Goal: Task Accomplishment & Management: Complete application form

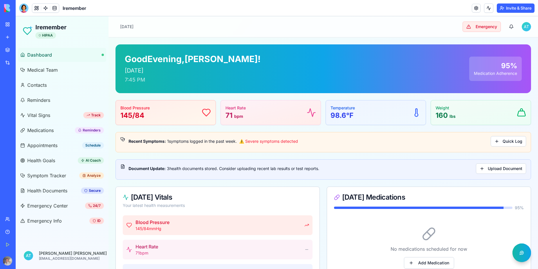
click at [42, 58] on span "Dashboard" at bounding box center [39, 54] width 25 height 7
click at [44, 70] on span "Medical Team" at bounding box center [42, 70] width 30 height 7
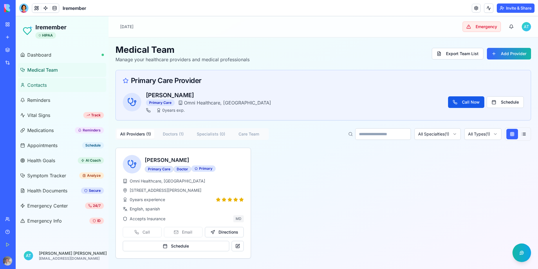
click at [39, 85] on span "Contacts" at bounding box center [36, 85] width 19 height 7
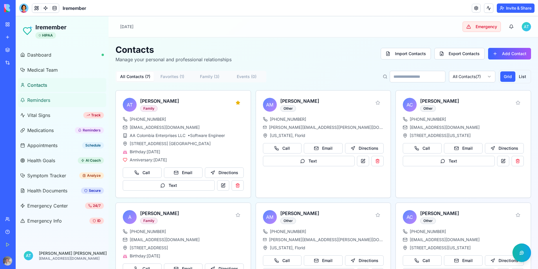
click at [41, 98] on span "Reminders" at bounding box center [38, 100] width 23 height 7
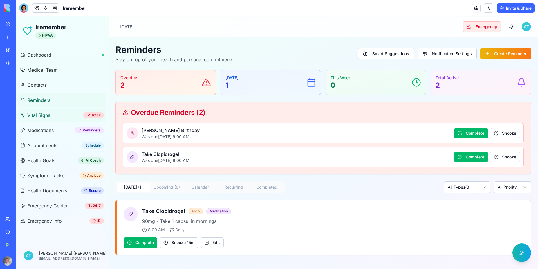
click at [42, 117] on span "Vital Signs" at bounding box center [38, 115] width 23 height 7
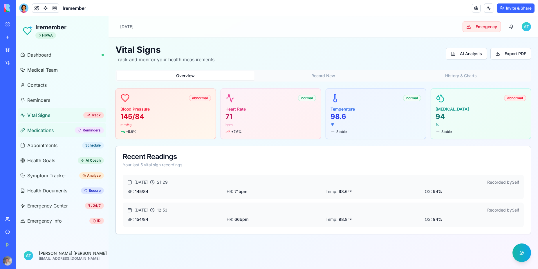
click at [36, 131] on span "Medications" at bounding box center [40, 130] width 26 height 7
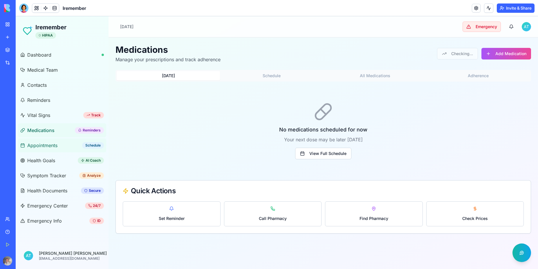
click at [42, 144] on span "Appointments" at bounding box center [42, 145] width 30 height 7
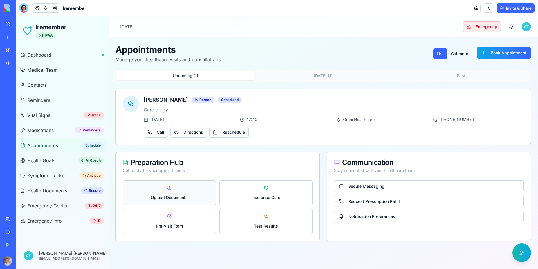
click at [163, 193] on button "Upload Documents" at bounding box center [169, 193] width 93 height 25
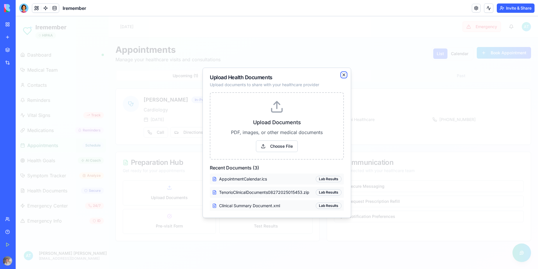
click at [343, 76] on icon "button" at bounding box center [344, 75] width 2 height 2
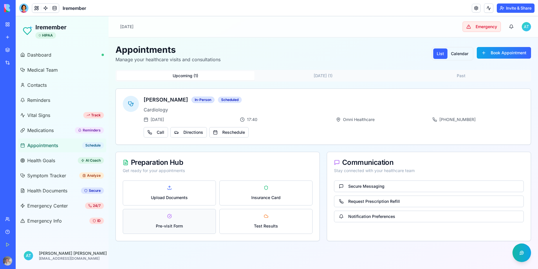
click at [168, 223] on span "Pre-visit Form" at bounding box center [169, 226] width 27 height 6
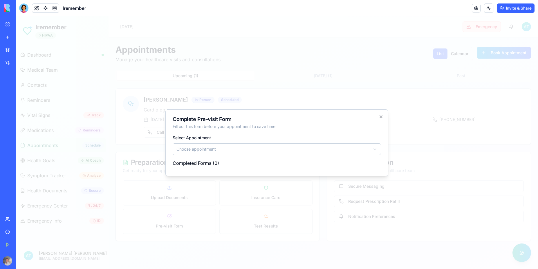
click at [231, 150] on body "Iremember HIPAA Dashboard Medical Team Contacts Reminders Vital Signs Track Med…" at bounding box center [277, 142] width 523 height 253
click at [204, 164] on h4 "Completed Forms ( 0 )" at bounding box center [277, 163] width 209 height 7
click at [282, 150] on body "Iremember HIPAA Dashboard Medical Team Contacts Reminders Vital Signs Track Med…" at bounding box center [277, 142] width 523 height 253
click at [381, 117] on icon "button" at bounding box center [381, 117] width 2 height 2
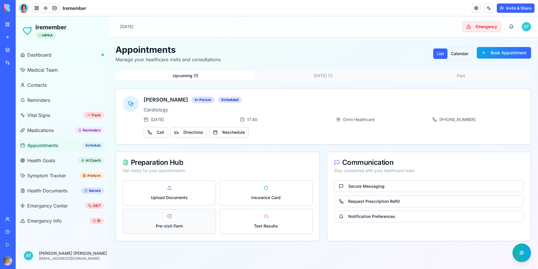
click at [168, 220] on button "Pre-visit Form" at bounding box center [169, 221] width 93 height 25
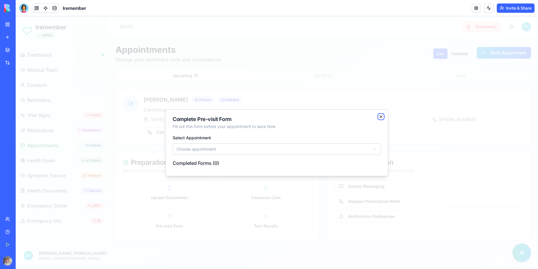
click at [381, 118] on icon "button" at bounding box center [381, 116] width 5 height 5
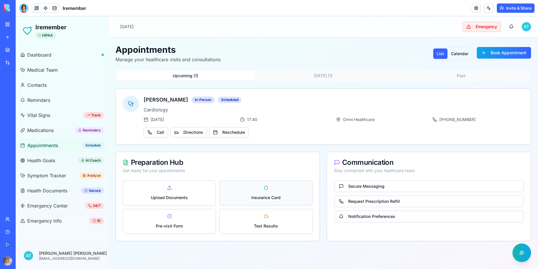
click at [260, 193] on button "Insurance Card" at bounding box center [266, 193] width 93 height 25
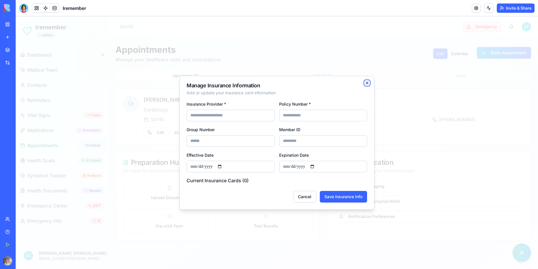
click at [367, 84] on icon "button" at bounding box center [367, 83] width 5 height 5
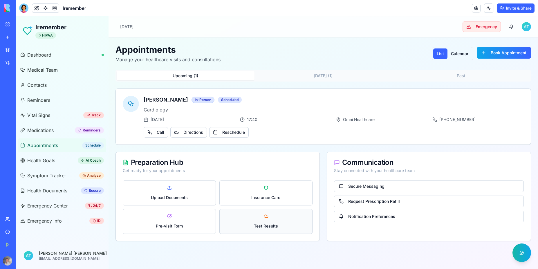
click at [266, 220] on button "Test Results" at bounding box center [266, 221] width 93 height 25
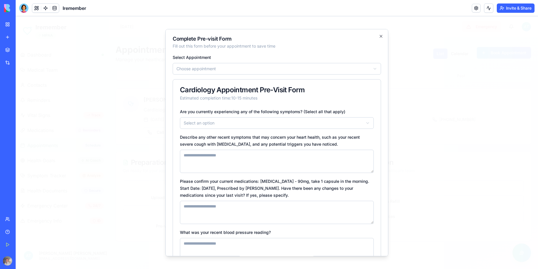
click at [224, 65] on body "Iremember HIPAA Dashboard Medical Team Contacts Reminders Vital Signs Track Med…" at bounding box center [277, 142] width 523 height 253
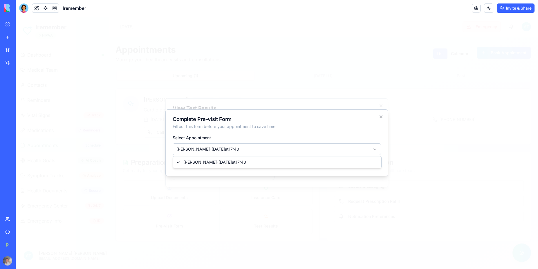
click at [218, 151] on body "Iremember HIPAA Dashboard Medical Team Contacts Reminders Vital Signs Track Med…" at bounding box center [277, 142] width 523 height 253
click at [216, 166] on h4 "Completed Forms ( 0 )" at bounding box center [277, 163] width 209 height 7
click at [379, 116] on icon "button" at bounding box center [381, 116] width 5 height 5
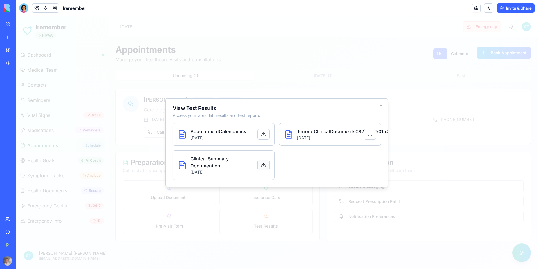
click at [262, 164] on button at bounding box center [264, 165] width 12 height 10
click at [263, 164] on button at bounding box center [264, 165] width 12 height 10
click at [383, 103] on icon "button" at bounding box center [381, 105] width 5 height 5
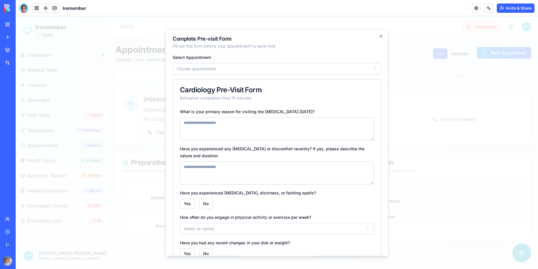
click at [256, 132] on textarea at bounding box center [277, 128] width 194 height 23
type textarea "**********"
click at [180, 199] on button "Yes" at bounding box center [187, 204] width 15 height 10
click at [187, 204] on button "Yes" at bounding box center [187, 204] width 15 height 10
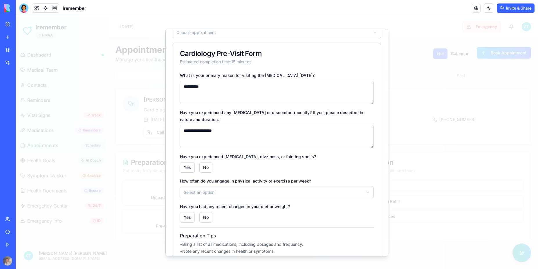
scroll to position [69, 0]
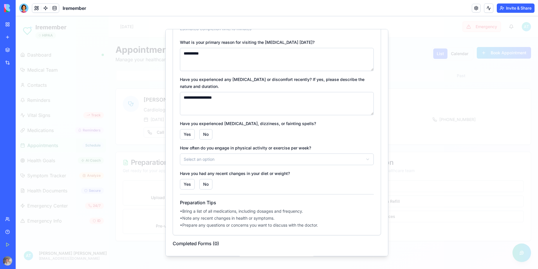
click at [232, 163] on body "Iremember HIPAA Dashboard Medical Team Contacts Reminders Vital Signs Track Med…" at bounding box center [277, 142] width 523 height 253
click at [206, 185] on button "No" at bounding box center [206, 184] width 13 height 10
click at [206, 184] on button "No" at bounding box center [206, 184] width 13 height 10
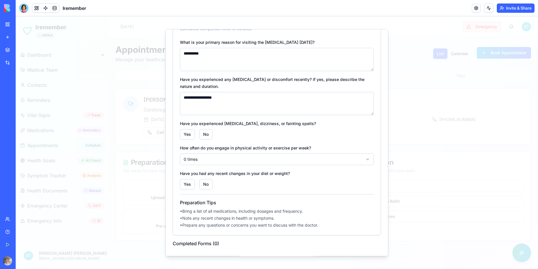
click at [232, 250] on div "**********" at bounding box center [277, 143] width 223 height 228
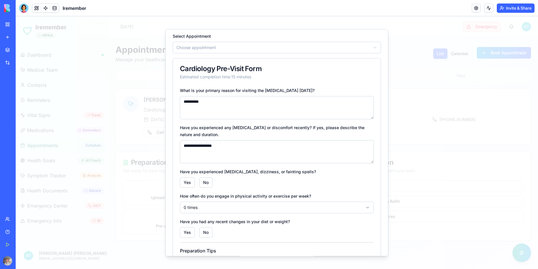
scroll to position [0, 0]
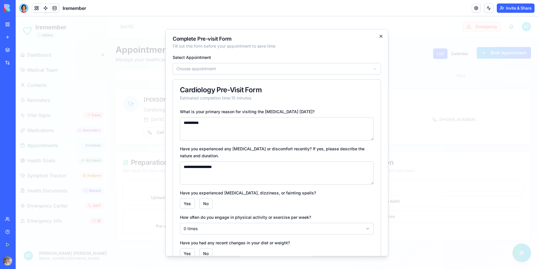
click at [379, 35] on div "**********" at bounding box center [277, 143] width 223 height 228
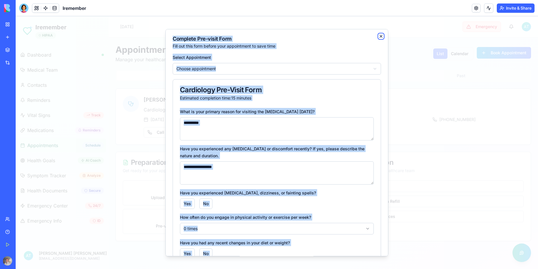
click at [379, 36] on icon "button" at bounding box center [381, 36] width 5 height 5
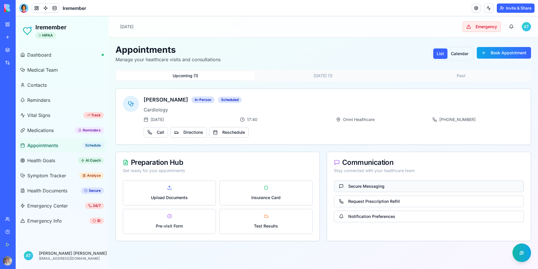
click at [380, 186] on button "Secure Messaging" at bounding box center [429, 187] width 190 height 12
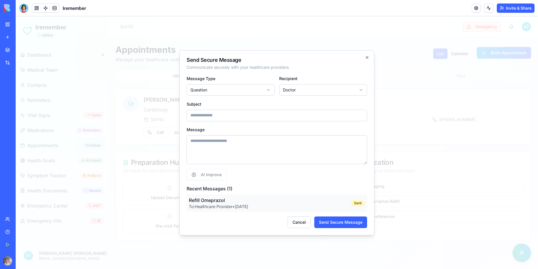
click at [299, 86] on body "Iremember HIPAA Dashboard Medical Team Contacts Reminders Vital Signs Track Med…" at bounding box center [277, 142] width 523 height 253
click at [253, 87] on body "Iremember HIPAA Dashboard Medical Team Contacts Reminders Vital Signs Track Med…" at bounding box center [277, 142] width 523 height 253
click at [231, 117] on input at bounding box center [277, 116] width 181 height 12
click at [225, 149] on textarea at bounding box center [277, 149] width 181 height 29
click at [196, 191] on h4 "Recent Messages ( 1 )" at bounding box center [277, 188] width 181 height 7
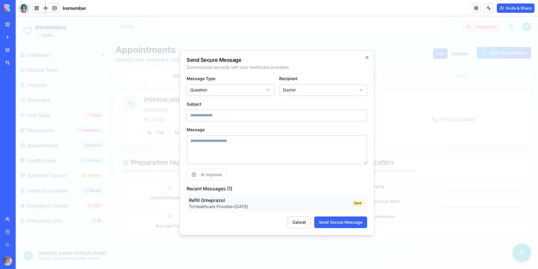
click at [237, 206] on p "To: Healthcare Provider • Aug 27" at bounding box center [218, 207] width 59 height 6
click at [303, 224] on button "Cancel" at bounding box center [299, 223] width 23 height 12
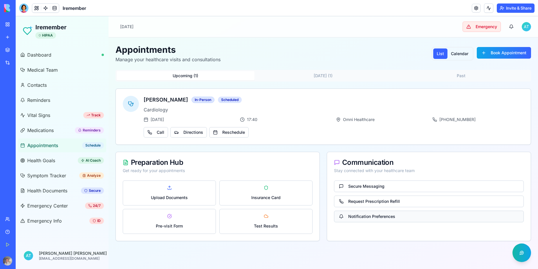
click at [378, 218] on button "Notification Preferences" at bounding box center [429, 217] width 190 height 12
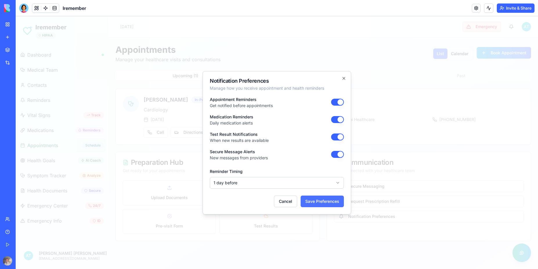
click at [328, 203] on button "Save Preferences" at bounding box center [322, 202] width 43 height 12
click at [308, 203] on button "Save Preferences" at bounding box center [322, 202] width 43 height 12
click at [288, 202] on button "Cancel" at bounding box center [285, 202] width 23 height 12
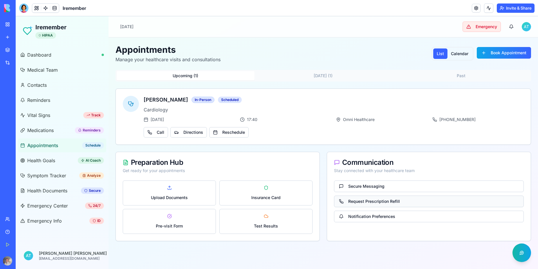
click at [382, 202] on button "Request Prescription Refill" at bounding box center [429, 202] width 190 height 12
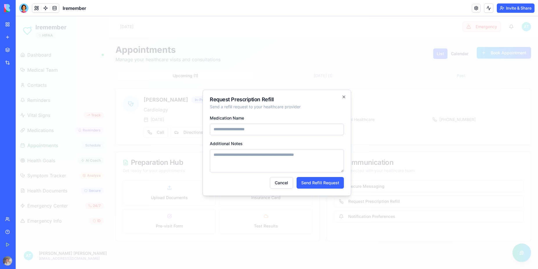
click at [261, 127] on input at bounding box center [277, 130] width 134 height 12
click at [344, 96] on icon "button" at bounding box center [344, 97] width 5 height 5
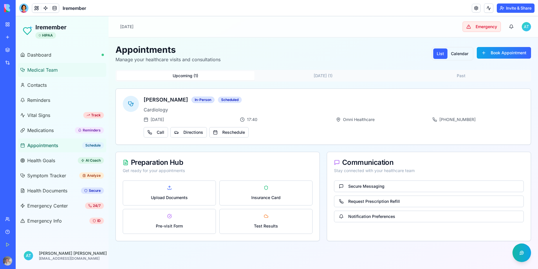
click at [47, 70] on span "Medical Team" at bounding box center [42, 70] width 30 height 7
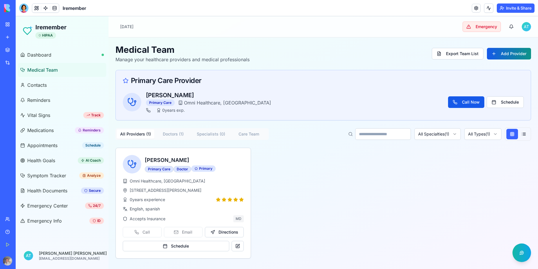
click at [509, 55] on button "Add Provider" at bounding box center [509, 54] width 44 height 12
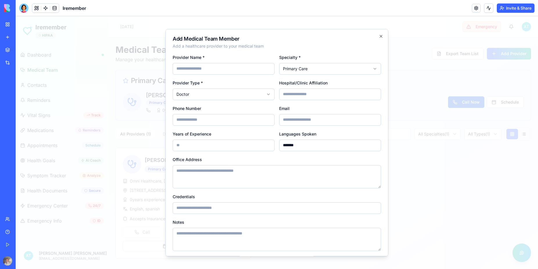
click at [320, 67] on body "Iremember HIPAA Dashboard Medical Team Contacts Reminders Vital Signs Track Med…" at bounding box center [277, 142] width 523 height 253
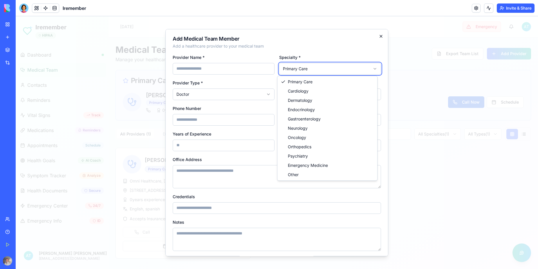
click at [379, 35] on body "Iremember HIPAA Dashboard Medical Team Contacts Reminders Vital Signs Track Med…" at bounding box center [277, 142] width 523 height 253
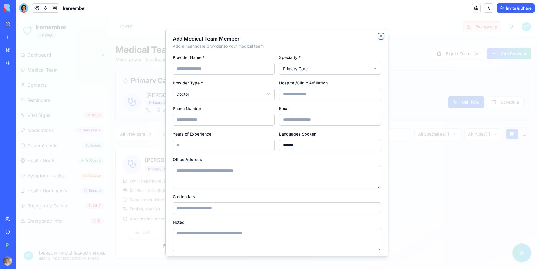
click at [379, 36] on icon "button" at bounding box center [381, 36] width 5 height 5
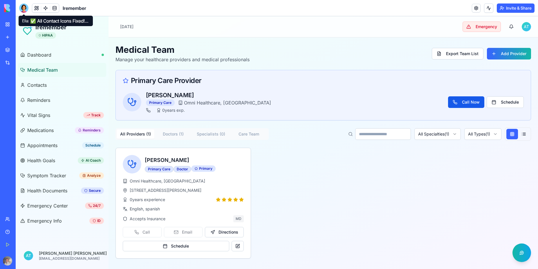
click at [23, 8] on div at bounding box center [23, 7] width 9 height 9
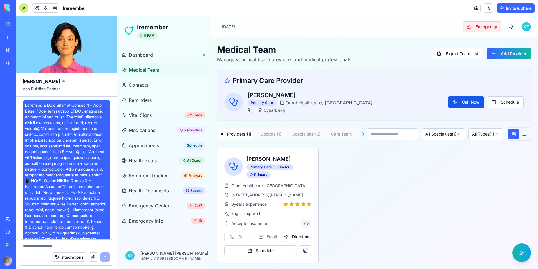
scroll to position [8393, 0]
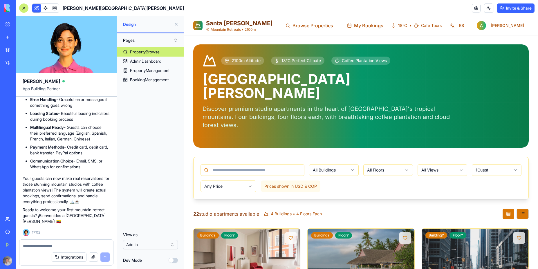
scroll to position [1, 0]
click at [52, 246] on textarea at bounding box center [66, 246] width 87 height 6
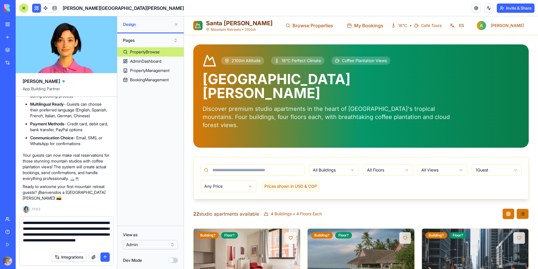
type textarea "**********"
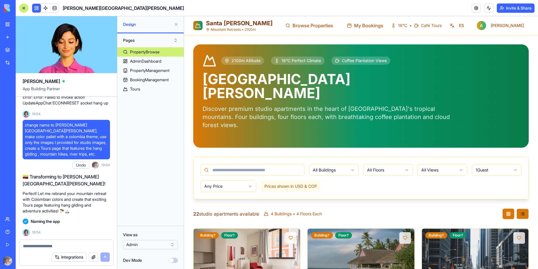
scroll to position [3672, 0]
